Goal: Task Accomplishment & Management: Use online tool/utility

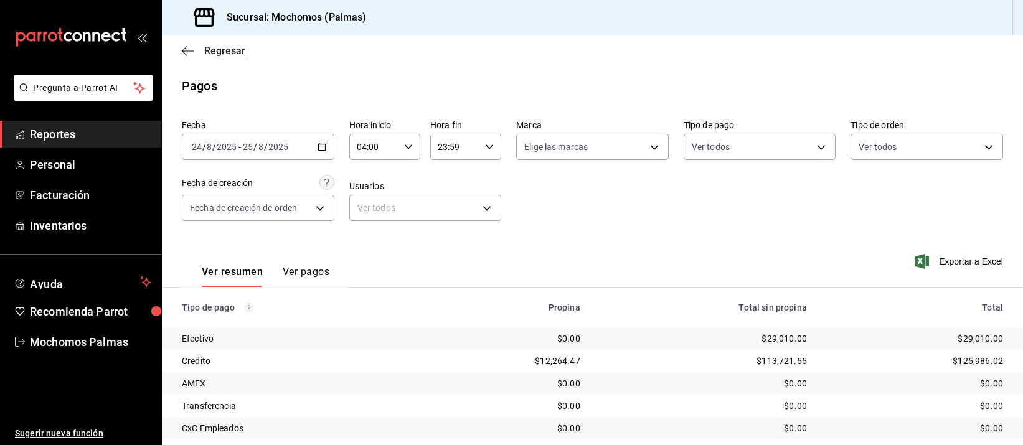
scroll to position [126, 0]
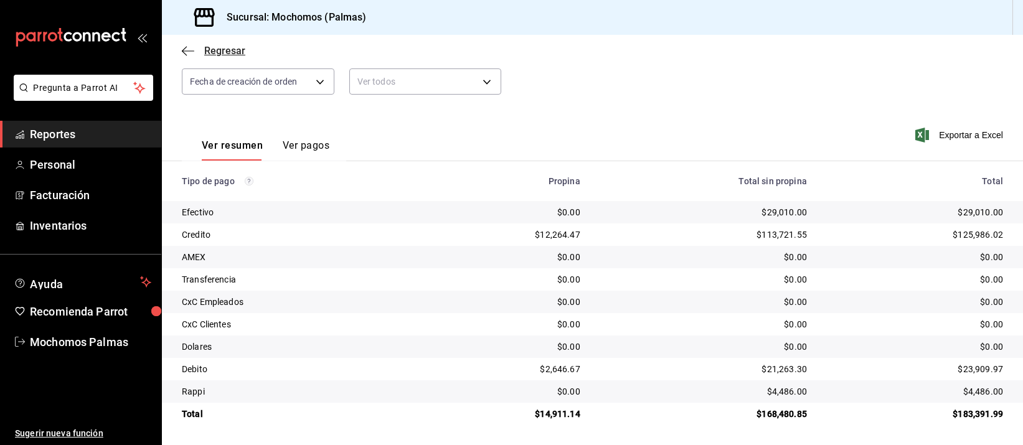
click at [216, 45] on span "Regresar" at bounding box center [224, 51] width 41 height 12
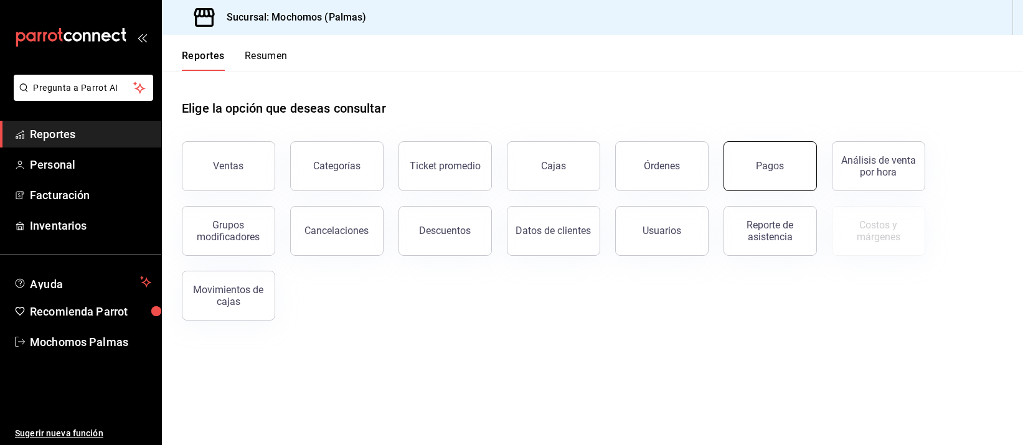
click at [748, 153] on button "Pagos" at bounding box center [769, 166] width 93 height 50
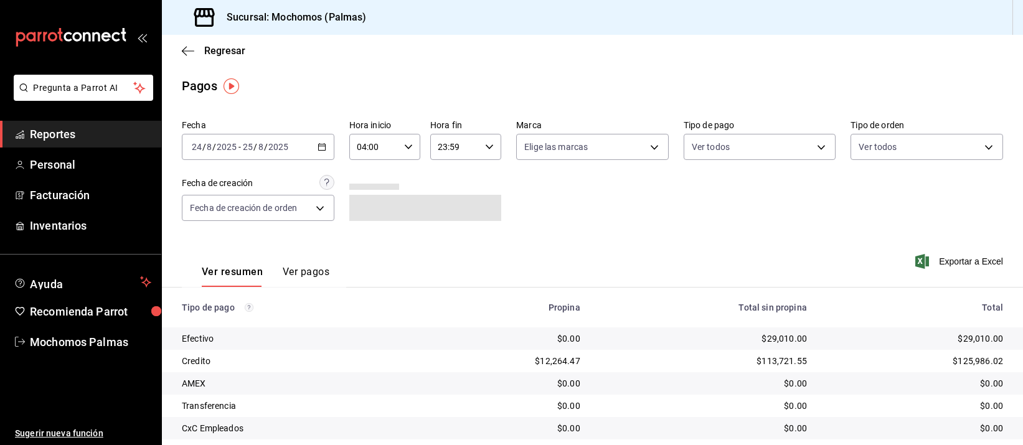
click at [229, 134] on div "[DATE] [DATE] - [DATE] [DATE]" at bounding box center [258, 147] width 152 height 26
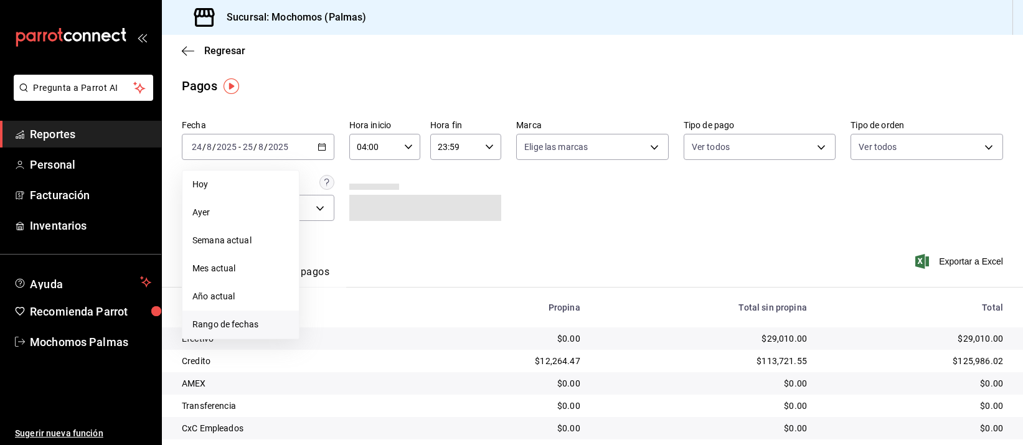
click at [213, 326] on span "Rango de fechas" at bounding box center [240, 324] width 96 height 13
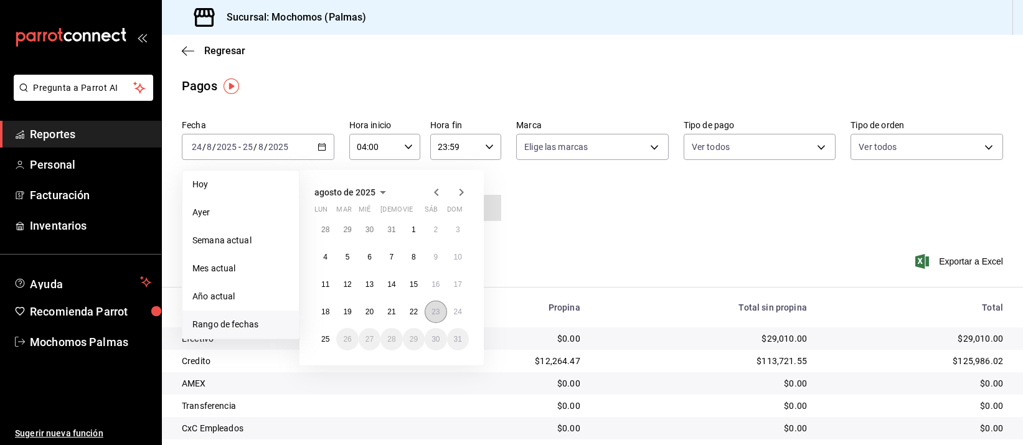
click at [429, 310] on button "23" at bounding box center [435, 312] width 22 height 22
click at [456, 311] on abbr "24" at bounding box center [458, 311] width 8 height 9
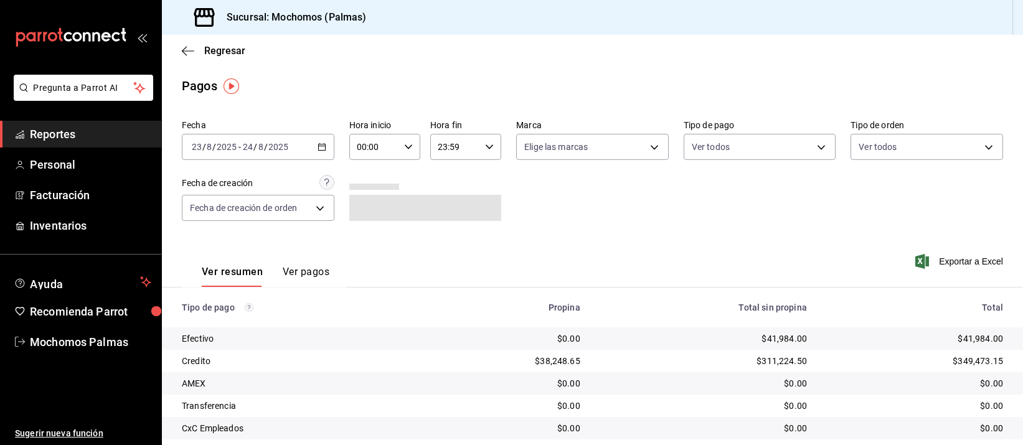
click at [362, 149] on input "00:00" at bounding box center [374, 146] width 50 height 25
drag, startPoint x: 365, startPoint y: 250, endPoint x: 492, endPoint y: 149, distance: 161.6
click at [366, 249] on span "05" at bounding box center [364, 250] width 15 height 10
type input "05:00"
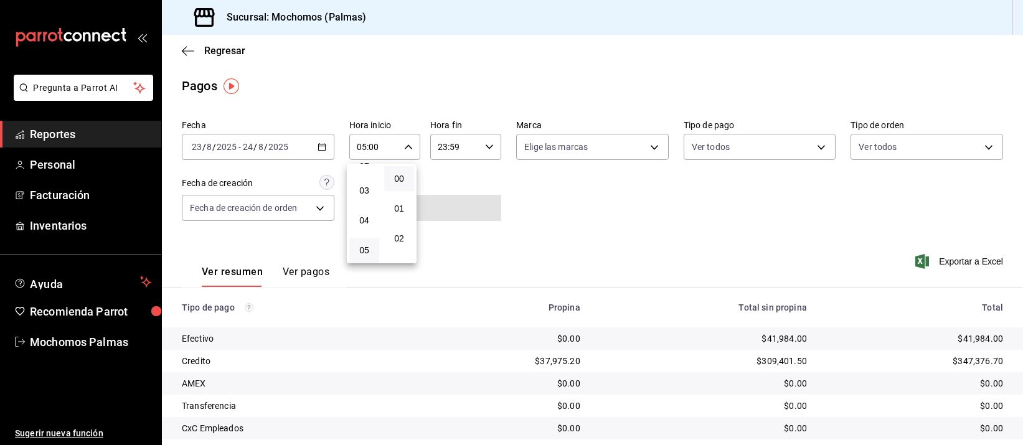
click at [450, 145] on div at bounding box center [511, 222] width 1023 height 445
click at [448, 146] on input "23:59" at bounding box center [455, 146] width 50 height 25
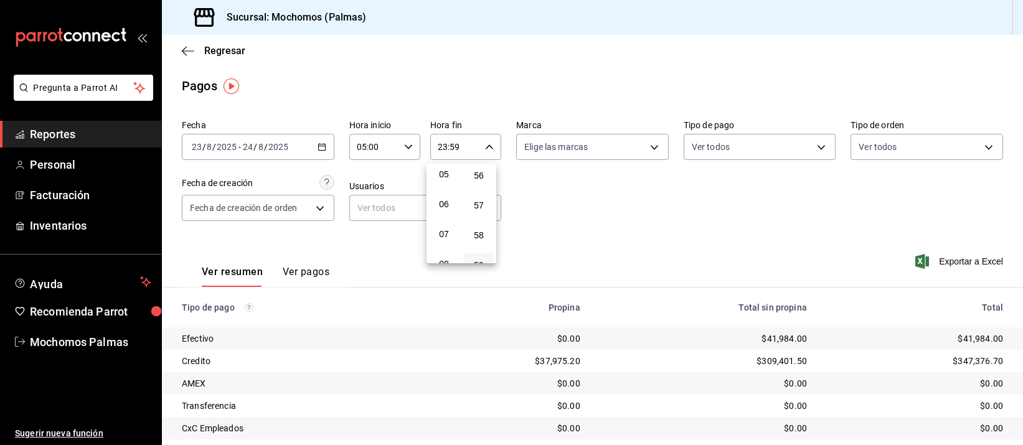
scroll to position [144, 0]
click at [443, 190] on button "05" at bounding box center [444, 184] width 30 height 25
type input "05:59"
click at [865, 68] on div at bounding box center [511, 222] width 1023 height 445
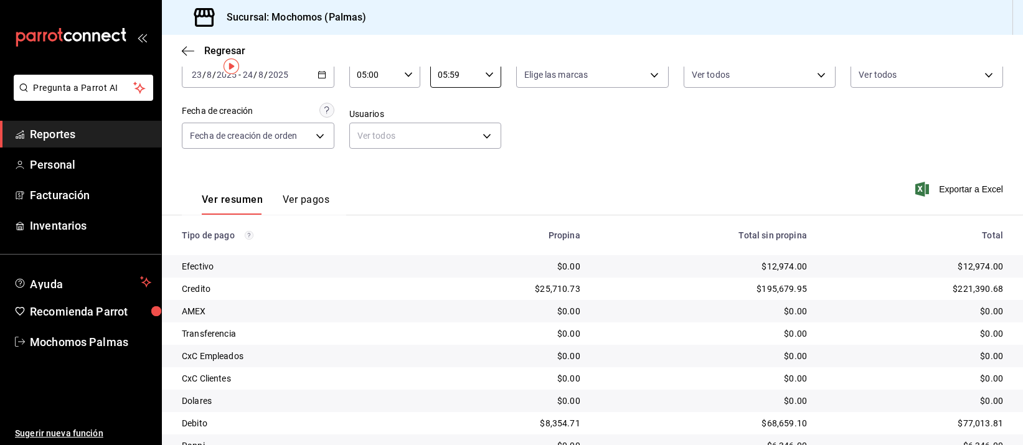
scroll to position [126, 0]
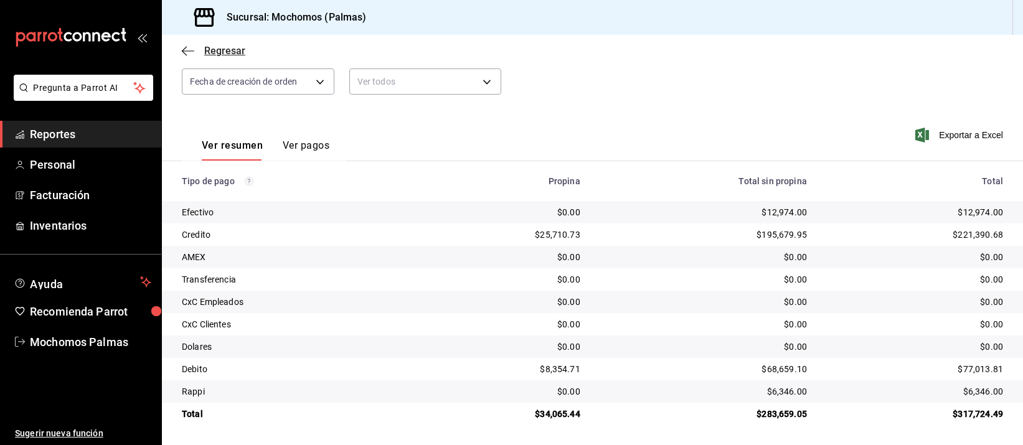
click at [197, 50] on span "Regresar" at bounding box center [213, 51] width 63 height 12
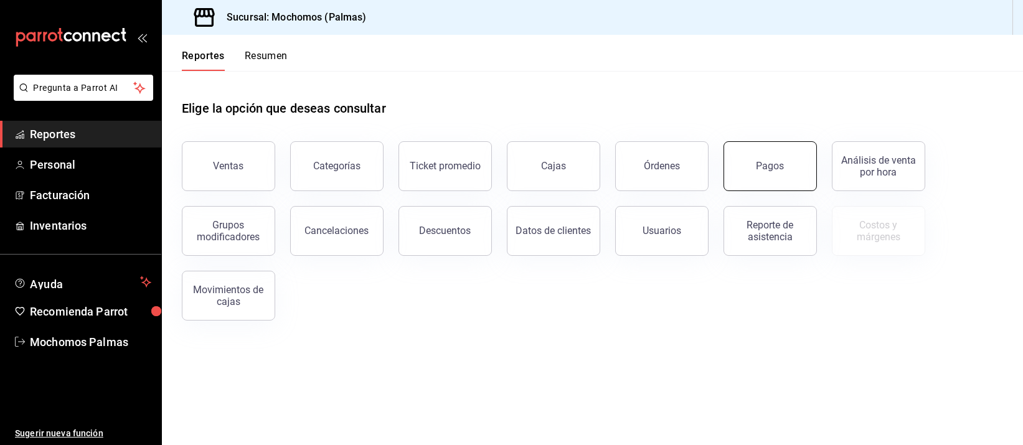
click at [739, 169] on button "Pagos" at bounding box center [769, 166] width 93 height 50
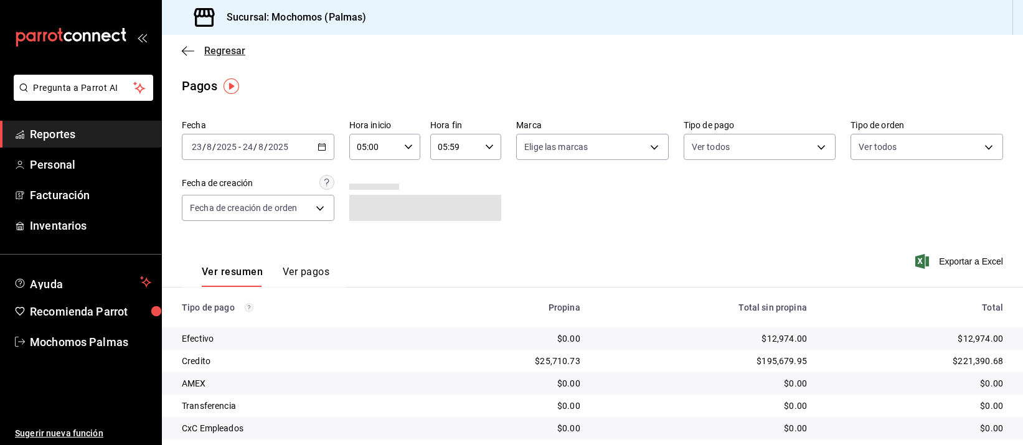
click at [197, 55] on span "Regresar" at bounding box center [213, 51] width 63 height 12
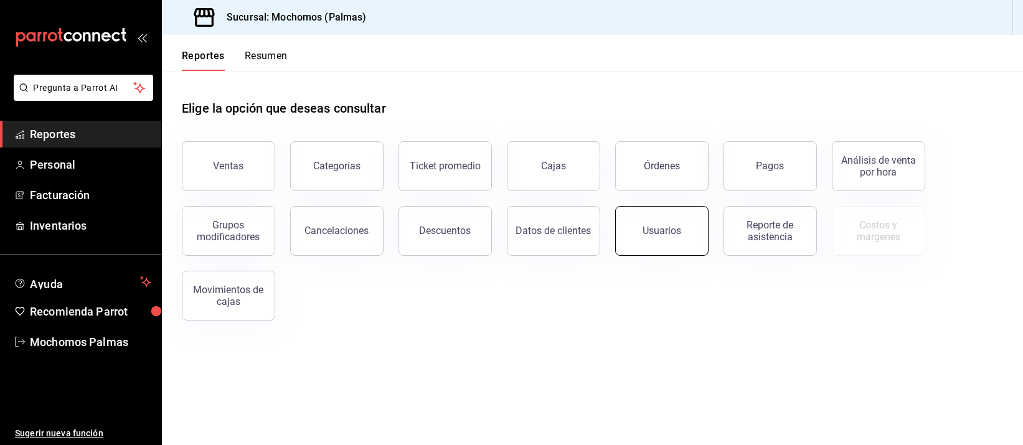
click at [672, 240] on button "Usuarios" at bounding box center [661, 231] width 93 height 50
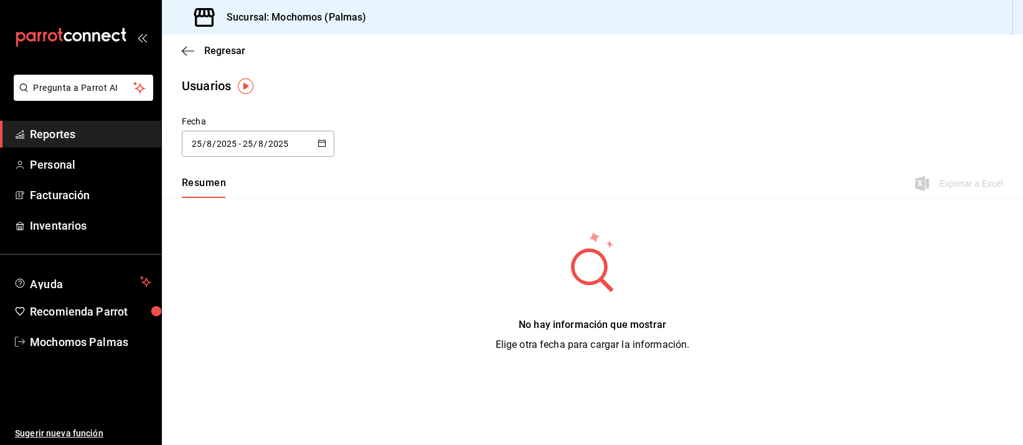
click at [228, 131] on div "[DATE] [DATE] - [DATE] [DATE]" at bounding box center [258, 144] width 152 height 26
click at [220, 323] on li "Rango de fechas" at bounding box center [241, 323] width 118 height 28
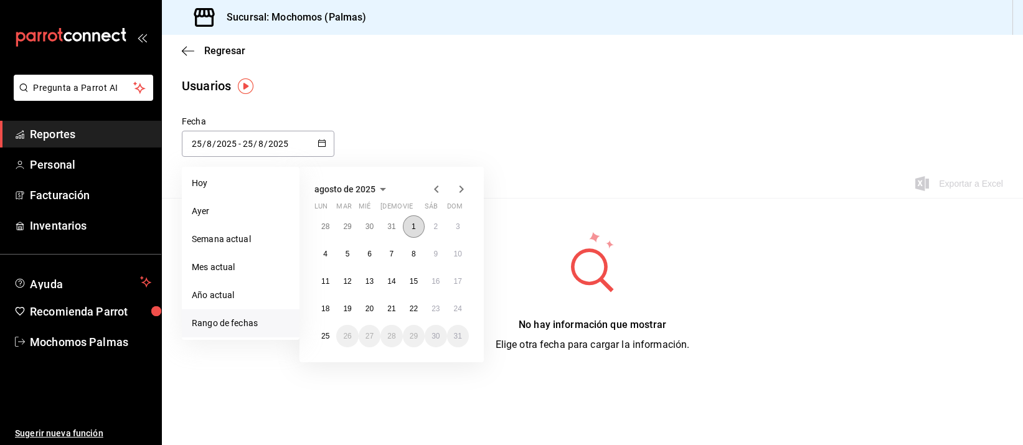
click at [414, 230] on abbr "1" at bounding box center [413, 226] width 4 height 9
click at [320, 335] on button "25" at bounding box center [325, 336] width 22 height 22
type input "[DATE]"
type input "1"
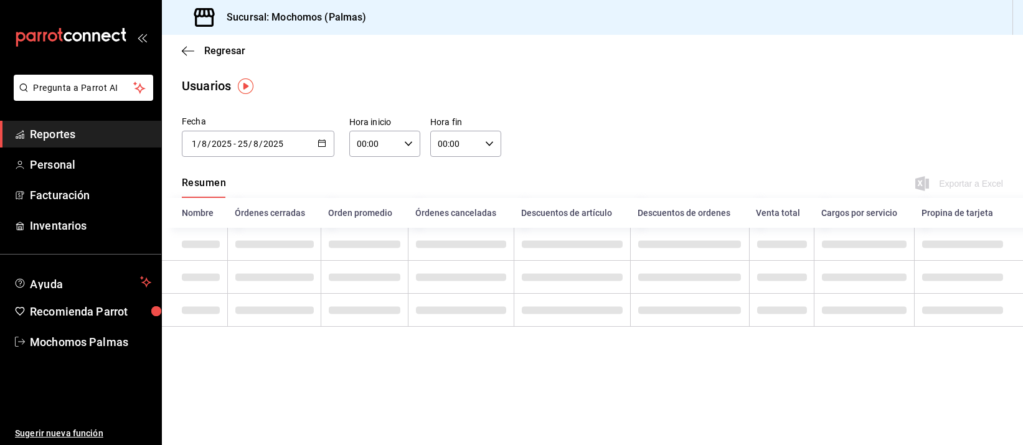
click at [362, 138] on input "00:00" at bounding box center [374, 143] width 50 height 25
click at [368, 246] on span "05" at bounding box center [367, 247] width 16 height 10
type input "05:00"
click at [464, 138] on div at bounding box center [511, 222] width 1023 height 445
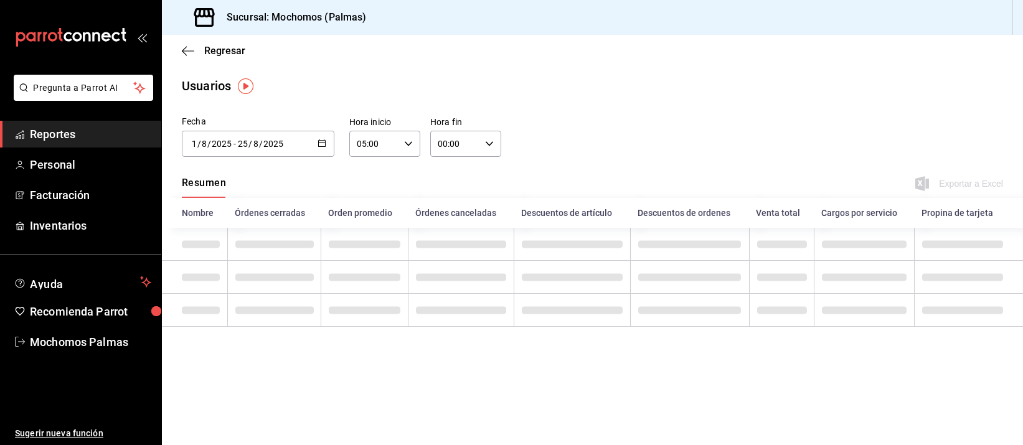
click at [461, 141] on input "00:00" at bounding box center [455, 143] width 50 height 25
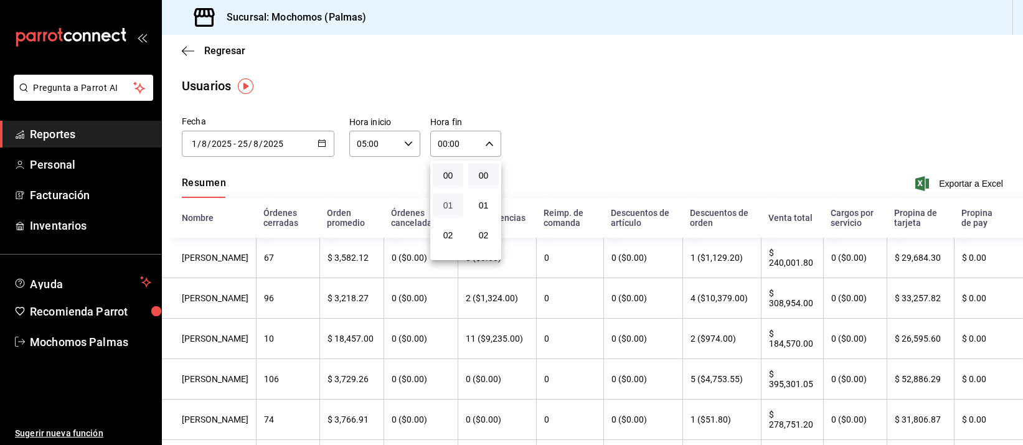
scroll to position [78, 0]
click at [454, 243] on span "05" at bounding box center [448, 247] width 16 height 10
type input "05:00"
click at [965, 182] on div at bounding box center [511, 222] width 1023 height 445
click at [966, 181] on span "Exportar a Excel" at bounding box center [959, 183] width 85 height 15
